Goal: Task Accomplishment & Management: Complete application form

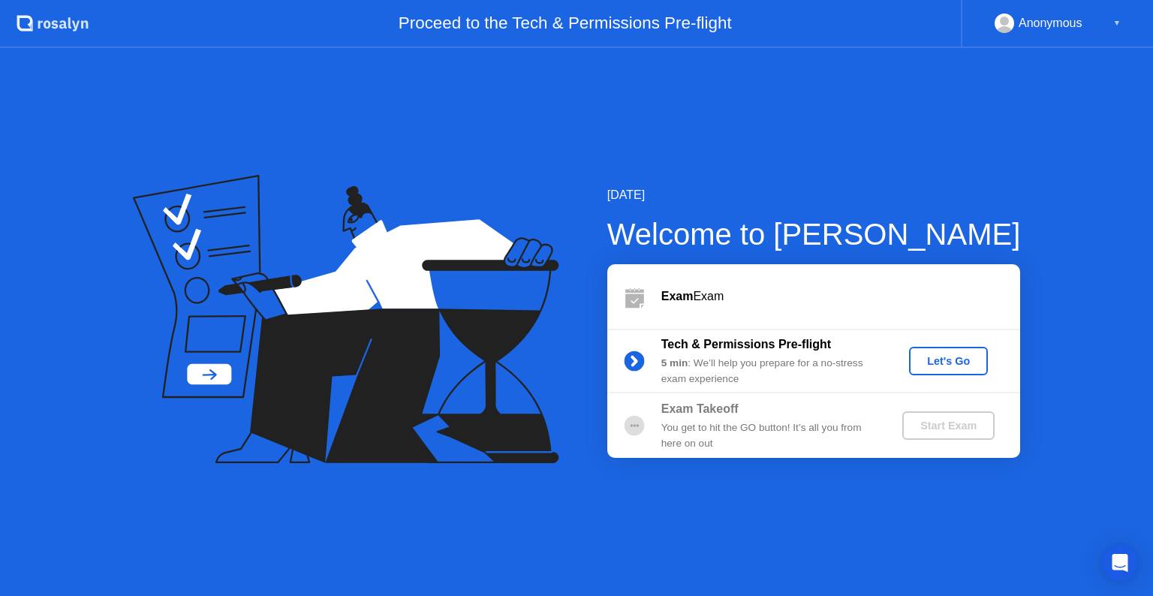
click at [926, 363] on div "Let's Go" at bounding box center [948, 361] width 67 height 12
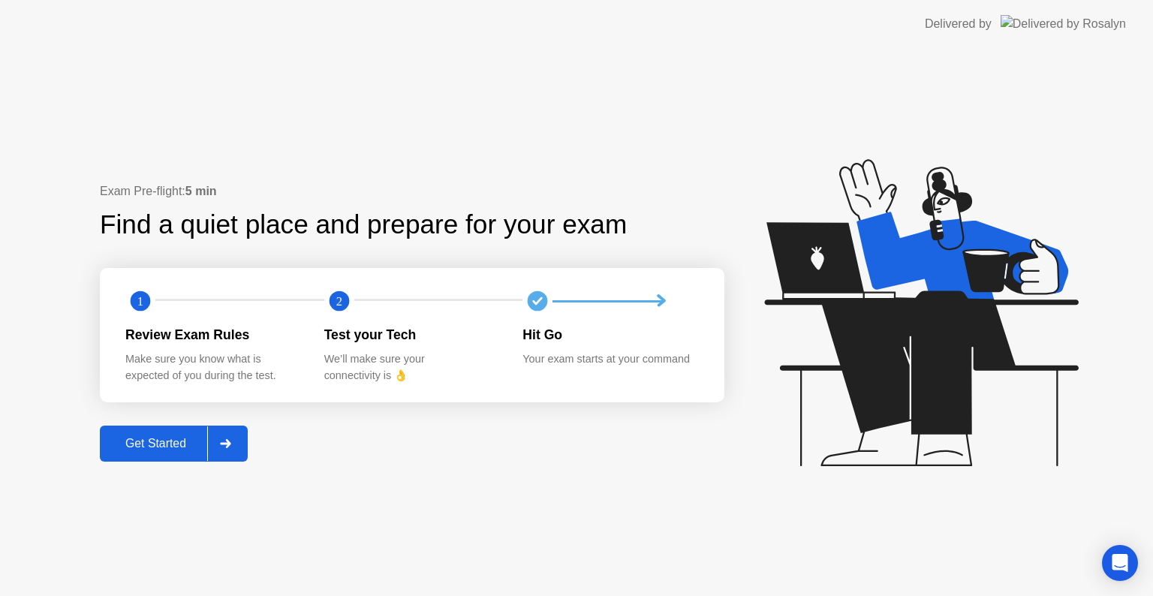
click at [176, 447] on div "Get Started" at bounding box center [155, 444] width 103 height 14
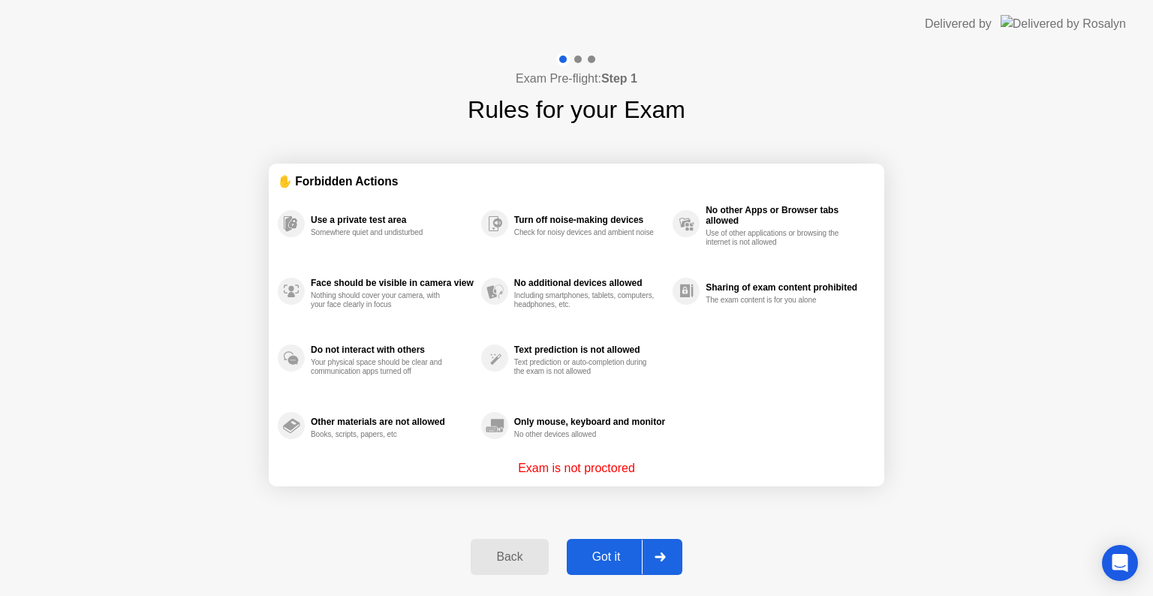
click at [609, 550] on div "Got it" at bounding box center [606, 557] width 71 height 14
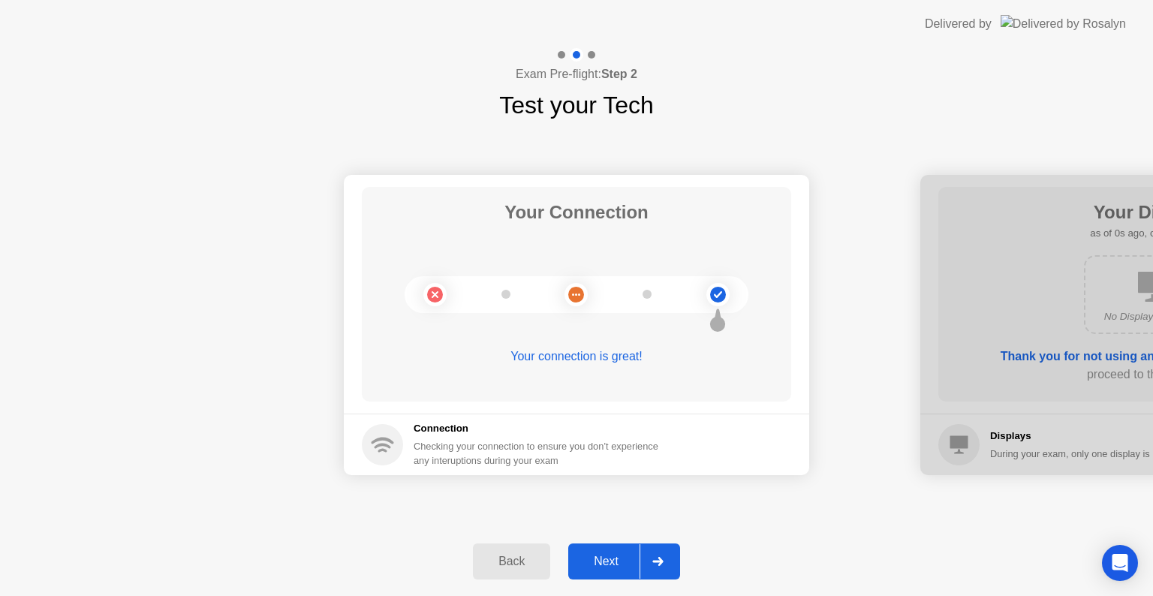
click at [607, 553] on button "Next" at bounding box center [624, 561] width 112 height 36
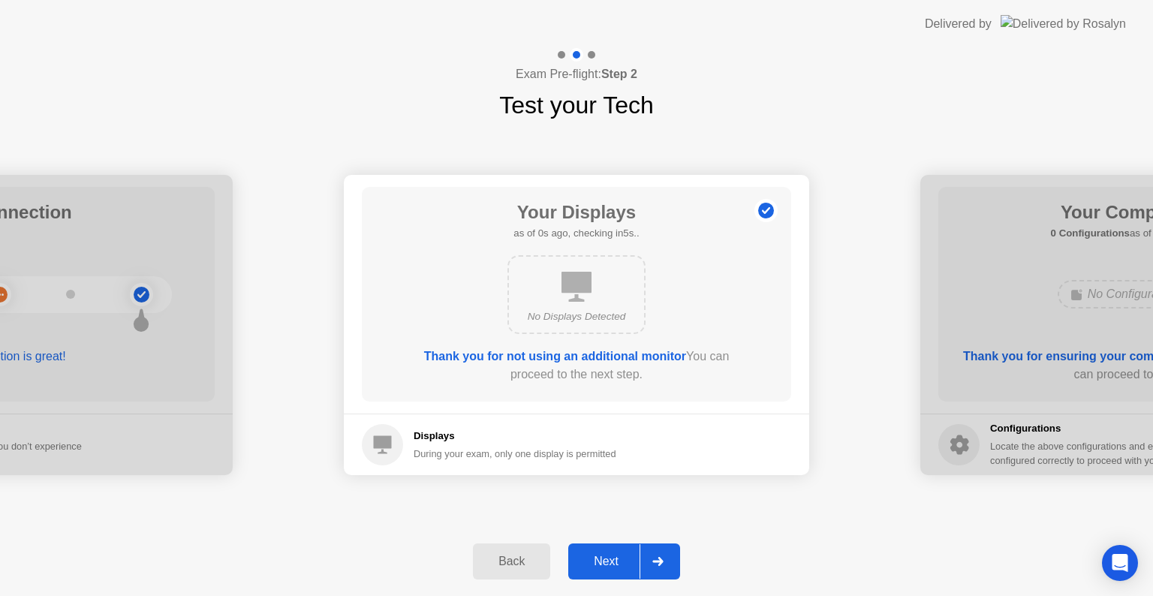
click at [607, 555] on div "Next" at bounding box center [606, 562] width 67 height 14
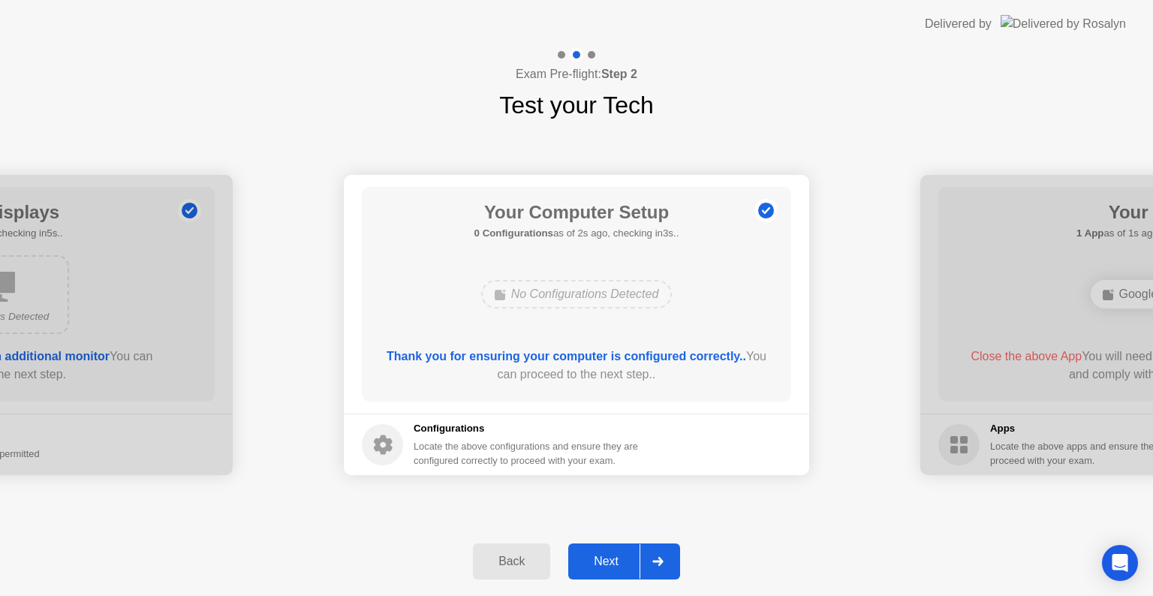
click at [625, 565] on div "Next" at bounding box center [606, 562] width 67 height 14
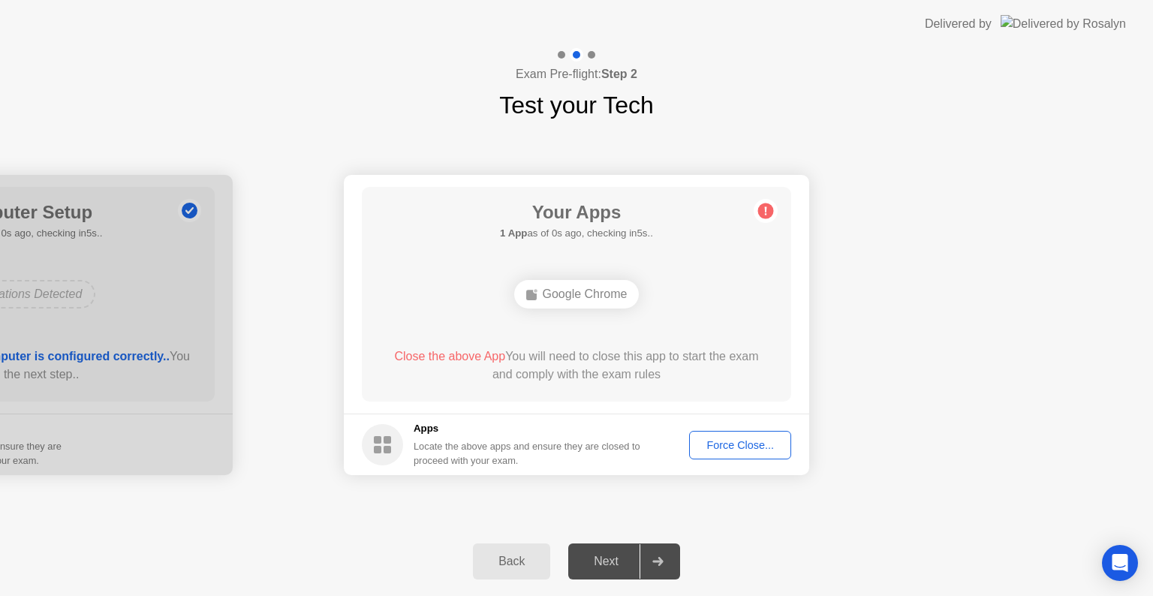
click at [625, 555] on div "Next" at bounding box center [606, 562] width 67 height 14
click at [730, 450] on div "Force Close..." at bounding box center [740, 445] width 92 height 12
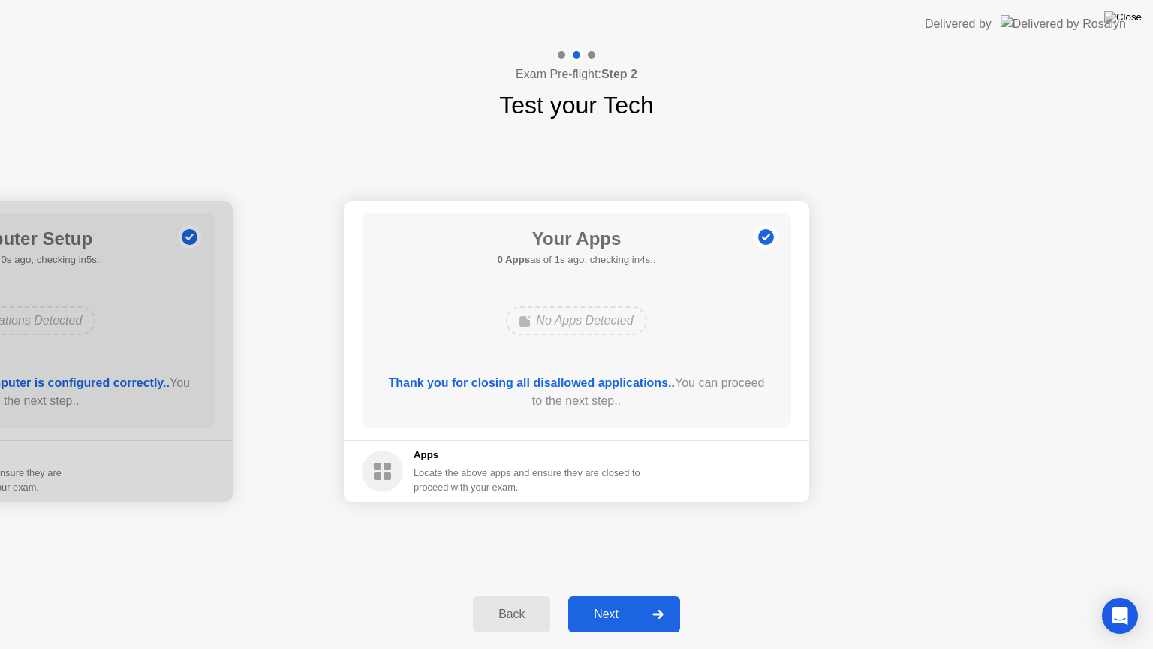
click at [635, 595] on div "Next" at bounding box center [606, 614] width 67 height 14
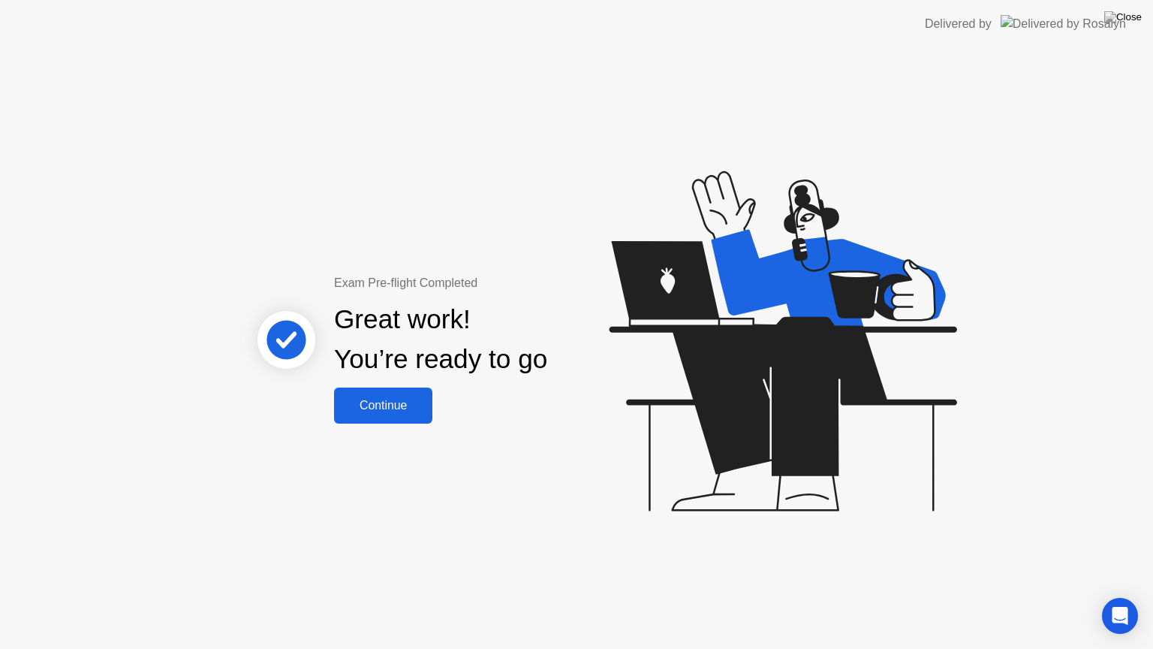
click at [399, 407] on div "Continue" at bounding box center [383, 406] width 89 height 14
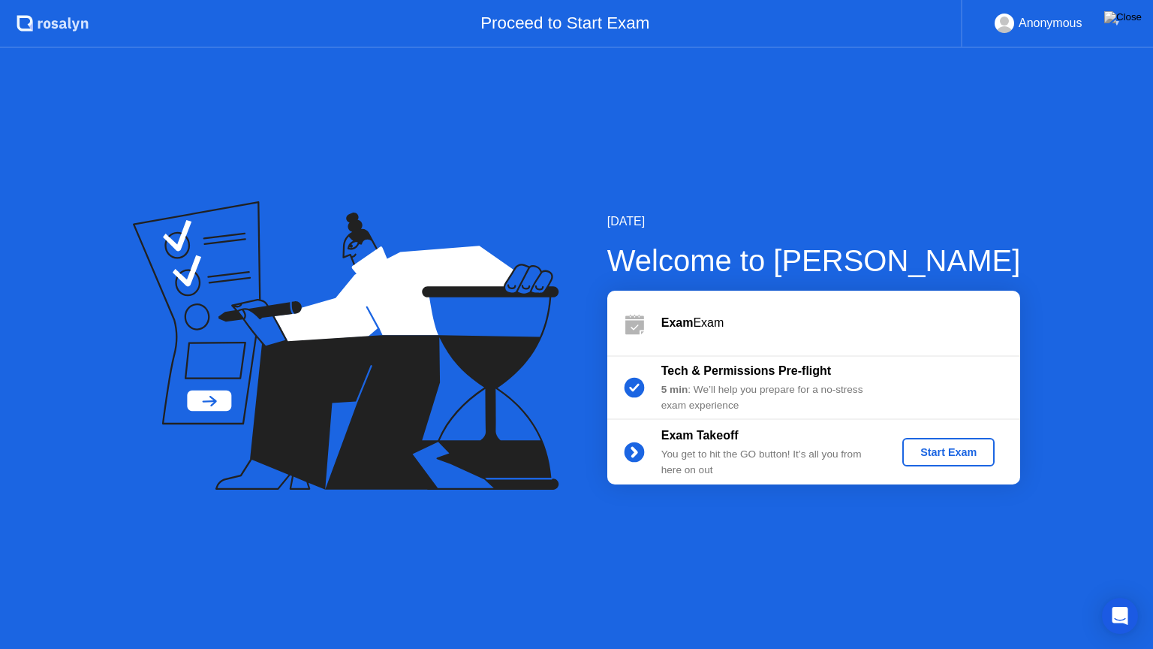
click at [924, 458] on div "Start Exam" at bounding box center [948, 452] width 80 height 12
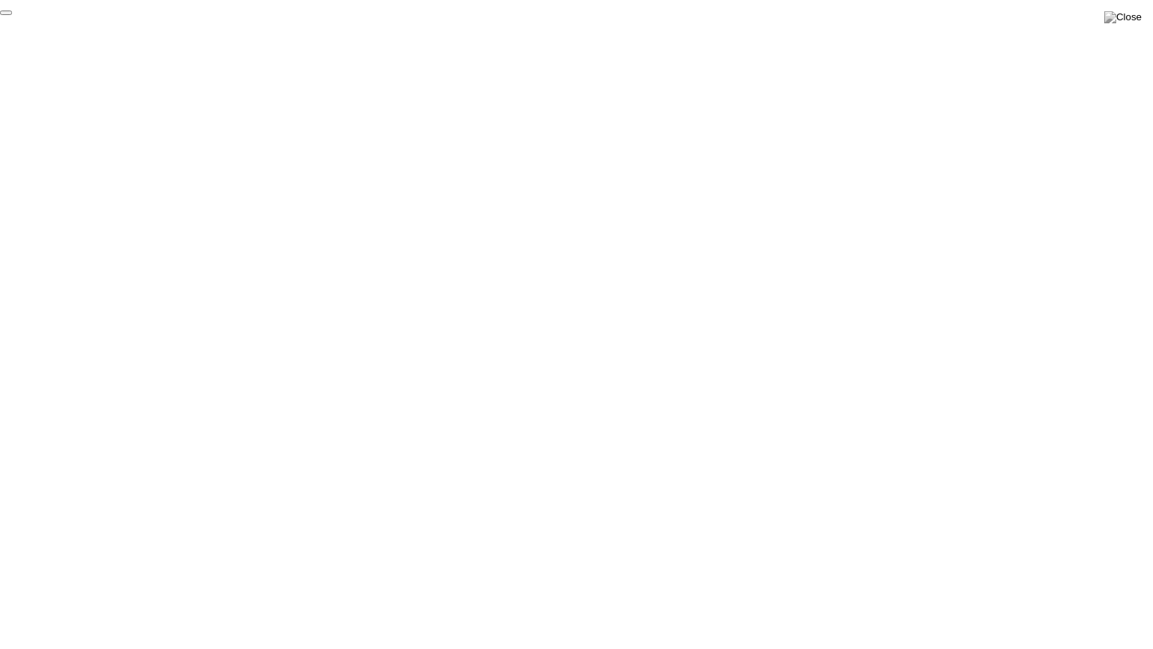
click div "End Proctoring Session"
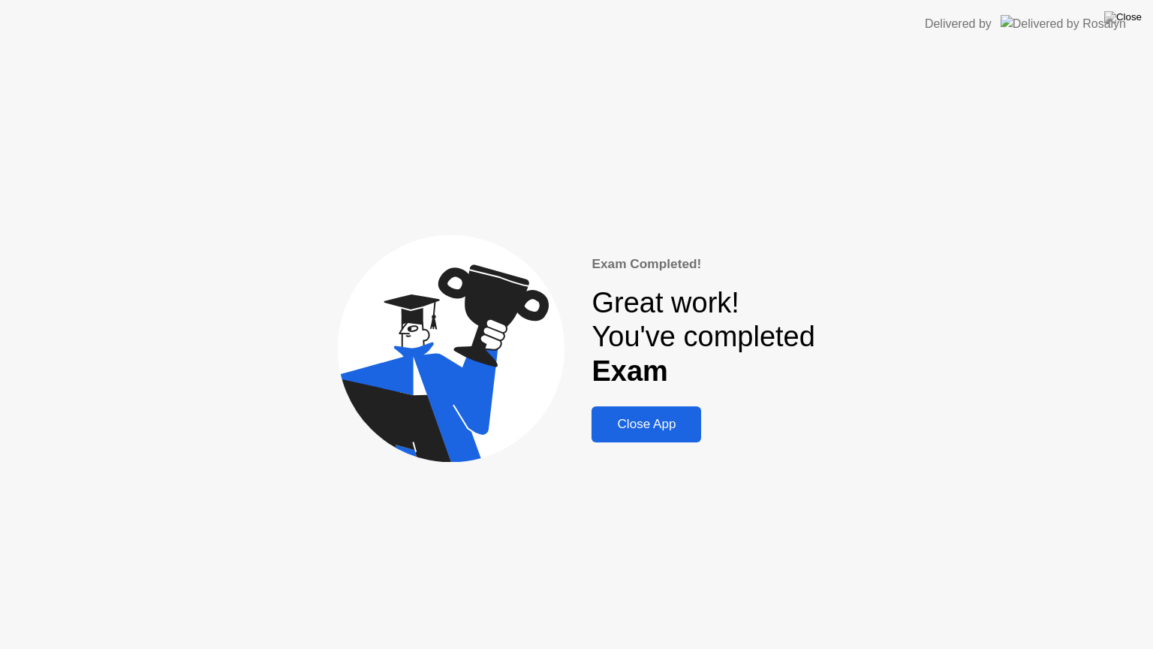
click at [627, 421] on div "Close App" at bounding box center [646, 424] width 101 height 15
